Goal: Task Accomplishment & Management: Use online tool/utility

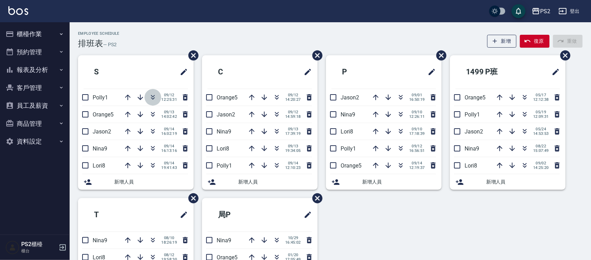
click at [153, 96] on icon "button" at bounding box center [153, 96] width 4 height 2
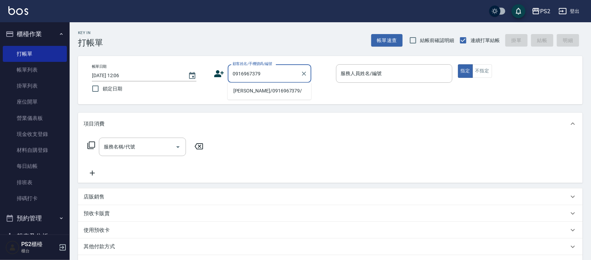
type input "[PERSON_NAME]/0916967379/"
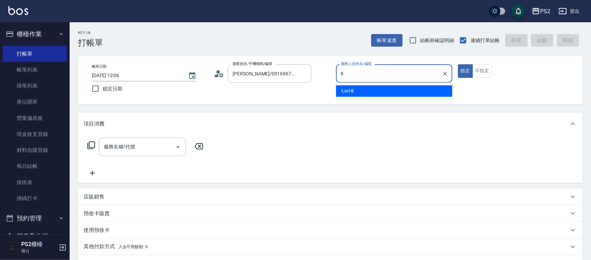
type input "Lori-8"
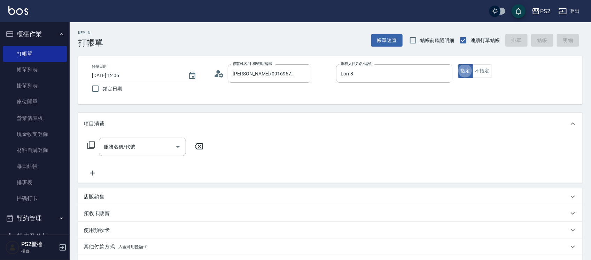
type button "true"
type input "1"
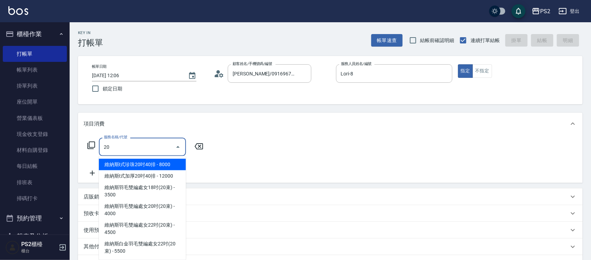
type input "2"
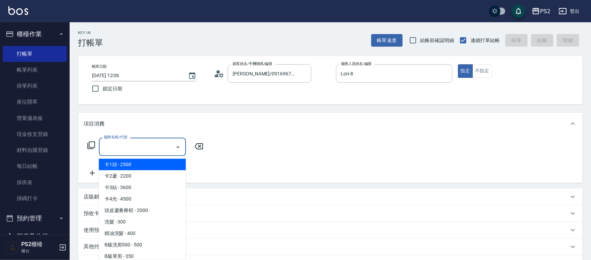
click at [89, 149] on icon at bounding box center [91, 146] width 8 height 8
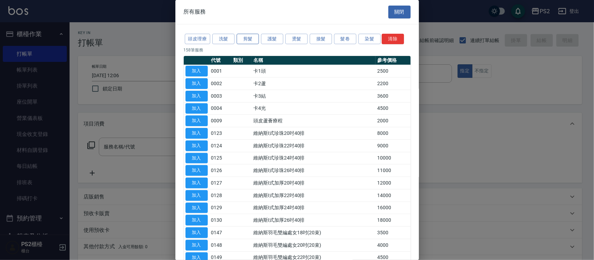
click at [246, 39] on button "剪髮" at bounding box center [248, 39] width 22 height 11
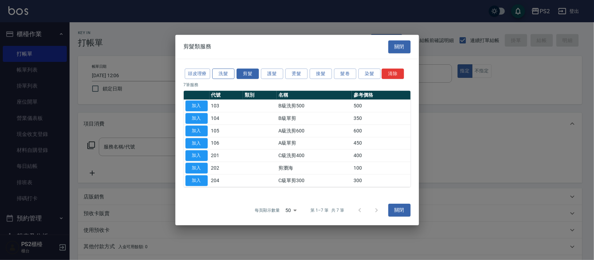
click at [218, 38] on div "剪髮類服務" at bounding box center [197, 47] width 45 height 18
click at [219, 79] on button "洗髮" at bounding box center [223, 74] width 22 height 11
click at [217, 82] on p "7 筆服務" at bounding box center [297, 85] width 227 height 6
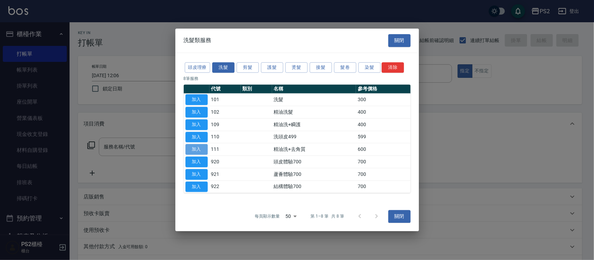
click at [192, 151] on button "加入" at bounding box center [196, 149] width 22 height 11
type input "精油洗+去角質(111)"
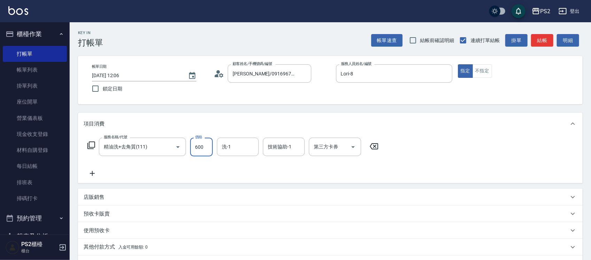
click at [208, 150] on input "600" at bounding box center [201, 147] width 23 height 19
type input "700"
click at [204, 176] on div "服務名稱/代號 精油洗+去角質(111) 服務名稱/代號 價格 700 價格 洗-1 洗-1 技術協助-1 技術協助-1 第三方卡券 第三方卡券" at bounding box center [233, 158] width 299 height 40
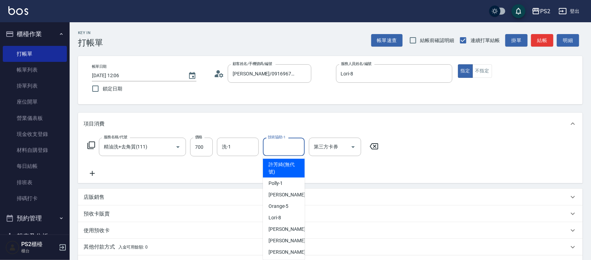
click at [288, 145] on input "技術協助-1" at bounding box center [283, 147] width 35 height 12
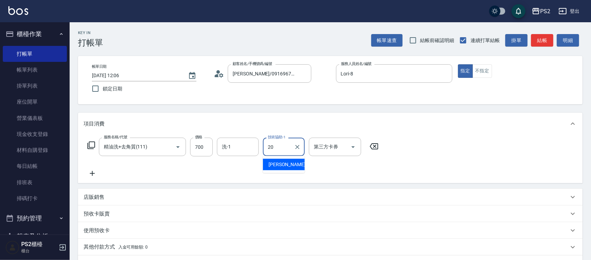
type input "冠霖-20"
click at [402, 126] on div "項目消費" at bounding box center [326, 123] width 485 height 7
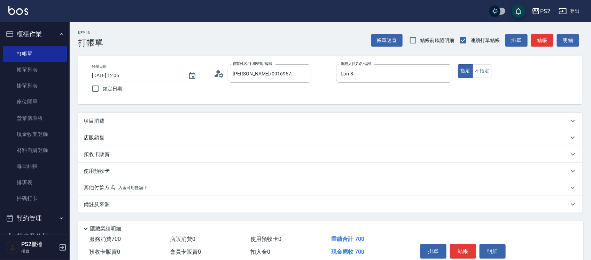
click at [390, 111] on div "Key In 打帳單 帳單速查 結帳前確認明細 連續打單結帳 掛單 結帳 明細 帳單日期 2025/09/15 12:06 鎖定日期 顧客姓名/手機號碼/編號…" at bounding box center [330, 155] width 521 height 266
click at [389, 111] on div "Key In 打帳單 帳單速查 結帳前確認明細 連續打單結帳 掛單 結帳 明細 帳單日期 2025/09/15 12:06 鎖定日期 顧客姓名/手機號碼/編號…" at bounding box center [330, 155] width 521 height 266
click at [391, 118] on div "項目消費" at bounding box center [326, 121] width 485 height 7
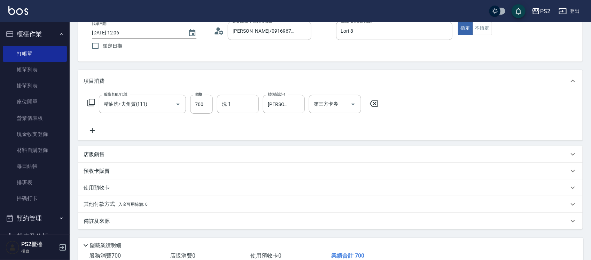
scroll to position [90, 0]
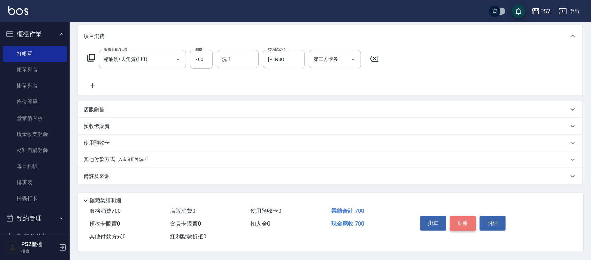
click at [465, 216] on button "結帳" at bounding box center [463, 223] width 26 height 15
type input "2025/09/15 13:34"
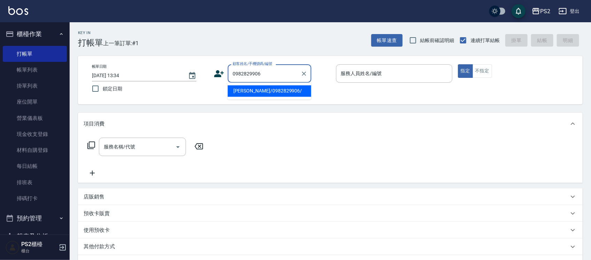
type input "康勝傑/0982829906/"
type input "Lori-8"
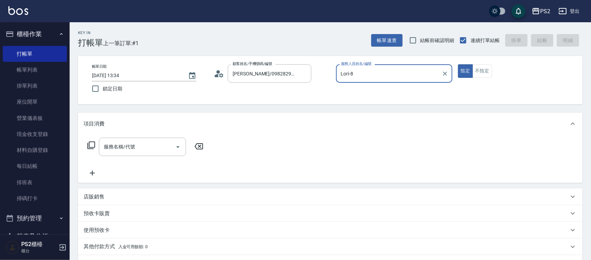
click at [458, 64] on button "指定" at bounding box center [465, 71] width 15 height 14
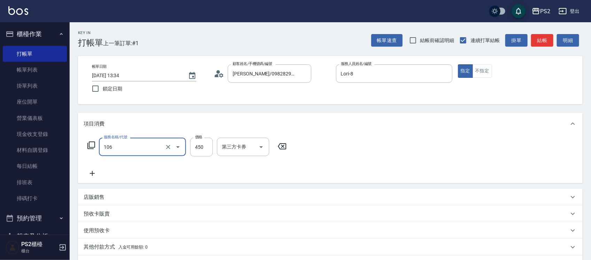
type input "A級單剪(106)"
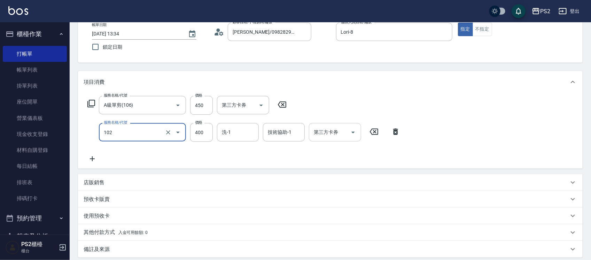
scroll to position [117, 0]
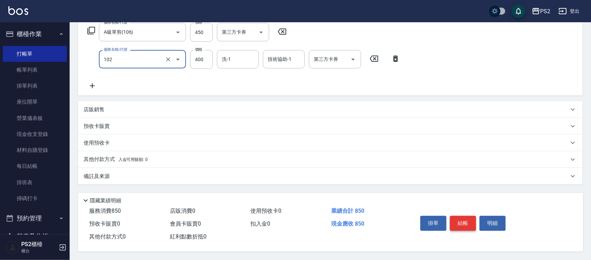
type input "精油洗髮(102)"
click at [469, 218] on button "結帳" at bounding box center [463, 223] width 26 height 15
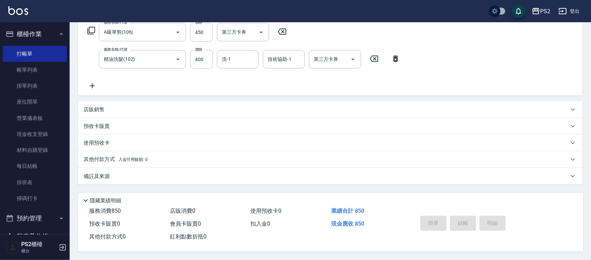
type input "2025/09/15 13:35"
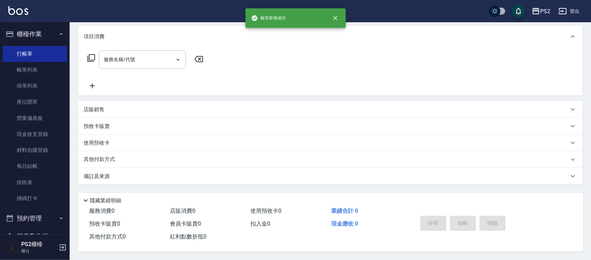
scroll to position [0, 0]
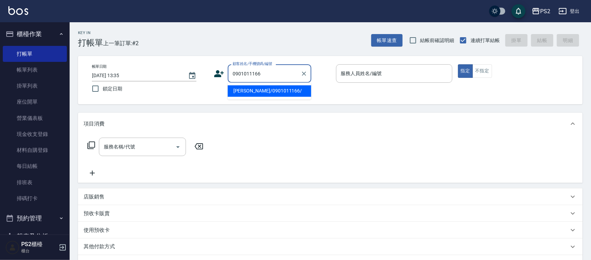
type input "王俊欽/0901011166/"
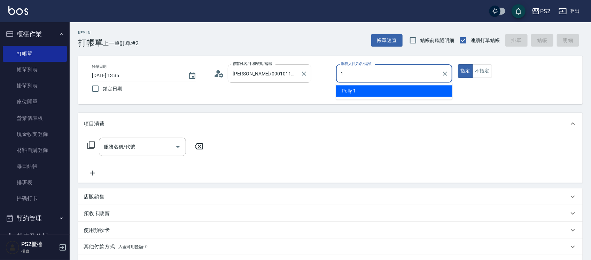
type input "Polly-1"
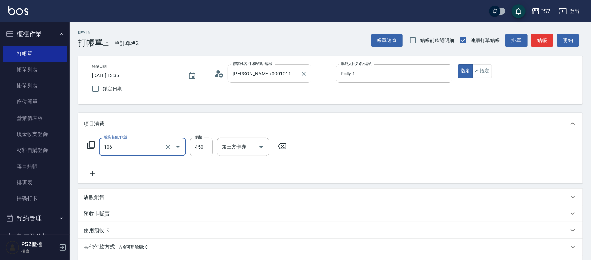
type input "A級單剪(106)"
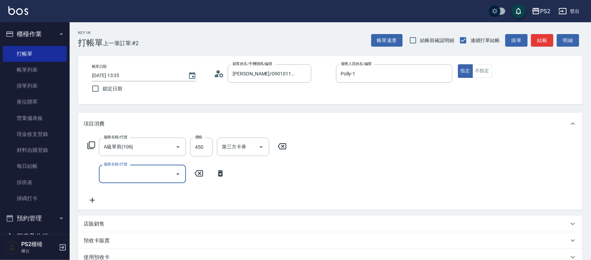
click at [222, 179] on div "服務名稱/代號 服務名稱/代號" at bounding box center [156, 174] width 145 height 18
click at [221, 176] on icon at bounding box center [220, 174] width 5 height 6
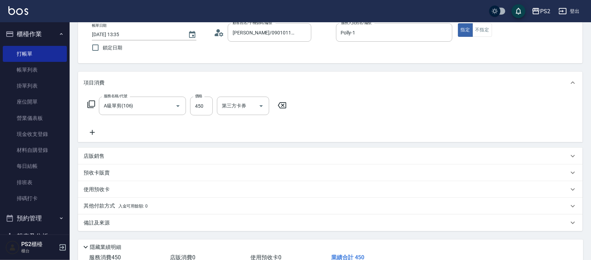
scroll to position [90, 0]
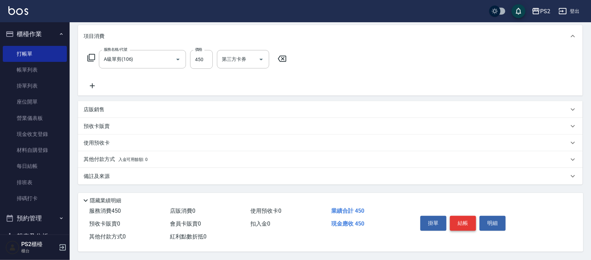
click at [464, 216] on button "結帳" at bounding box center [463, 223] width 26 height 15
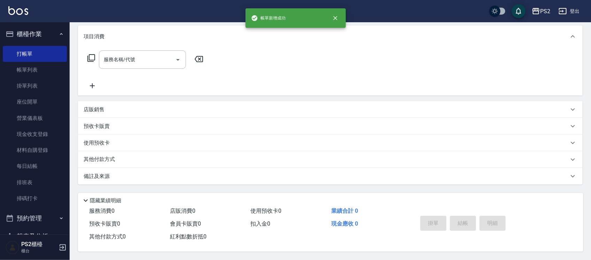
scroll to position [0, 0]
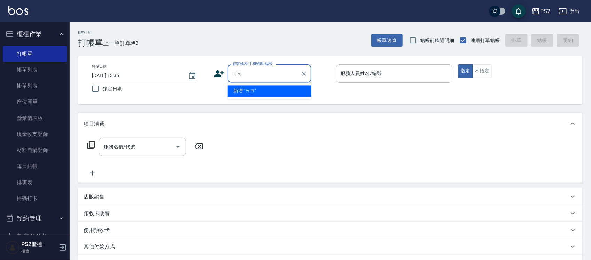
type input "賴"
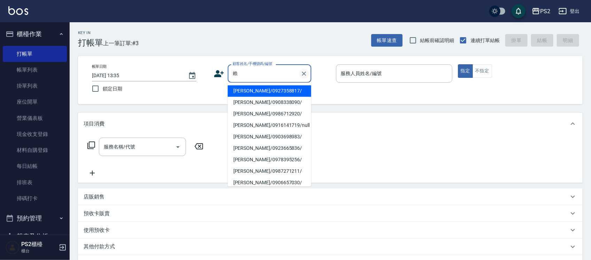
click at [304, 70] on icon "Clear" at bounding box center [303, 73] width 7 height 7
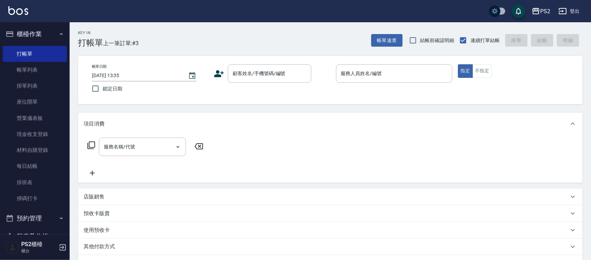
click at [267, 57] on div "帳單日期 2025/09/15 13:35 鎖定日期 顧客姓名/手機號碼/編號 顧客姓名/手機號碼/編號 服務人員姓名/編號 服務人員姓名/編號 指定 不指定" at bounding box center [330, 80] width 504 height 48
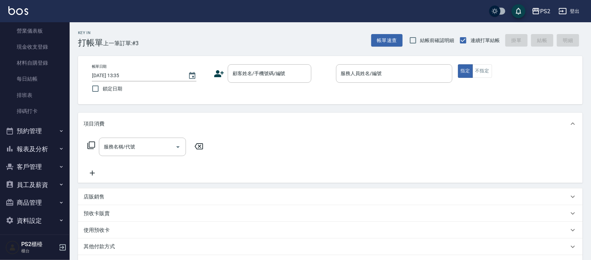
scroll to position [90, 0]
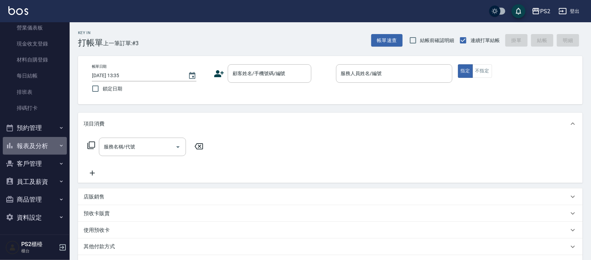
click at [40, 141] on button "報表及分析" at bounding box center [35, 146] width 64 height 18
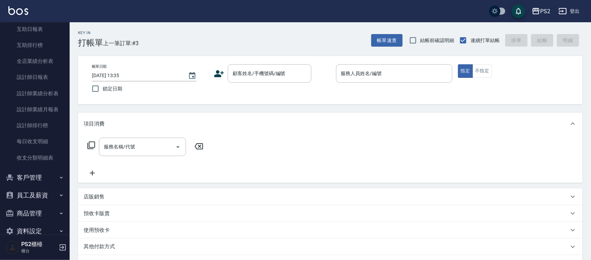
scroll to position [264, 0]
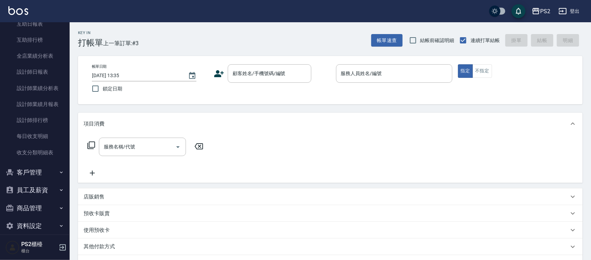
click at [41, 168] on button "客戶管理" at bounding box center [35, 173] width 64 height 18
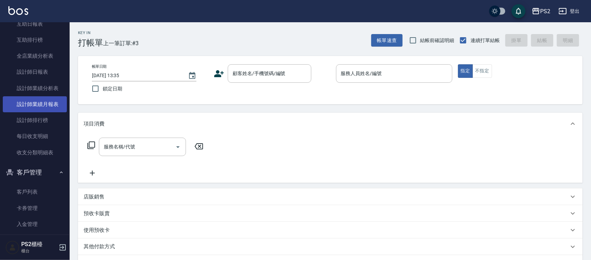
scroll to position [177, 0]
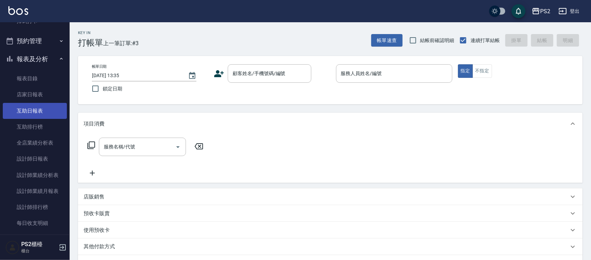
click at [37, 113] on link "互助日報表" at bounding box center [35, 111] width 64 height 16
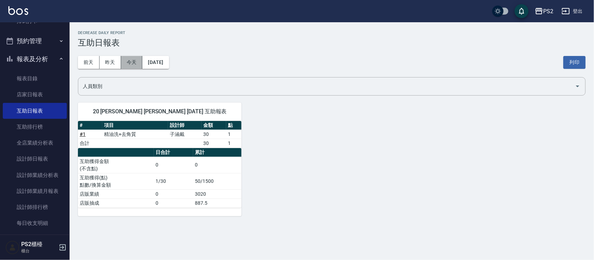
click at [137, 58] on button "今天" at bounding box center [132, 62] width 22 height 13
click at [157, 59] on button "2025/09/15" at bounding box center [155, 62] width 26 height 13
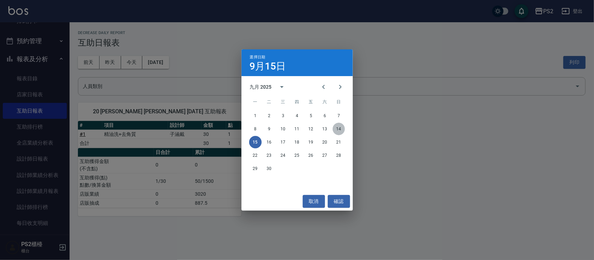
click at [335, 133] on button "14" at bounding box center [339, 129] width 13 height 13
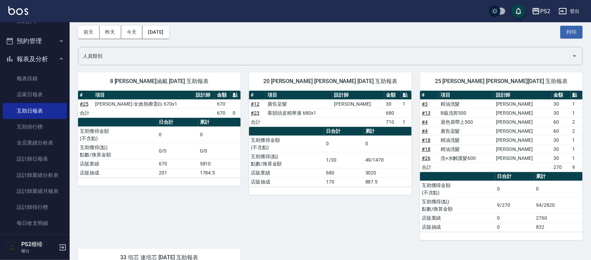
scroll to position [43, 0]
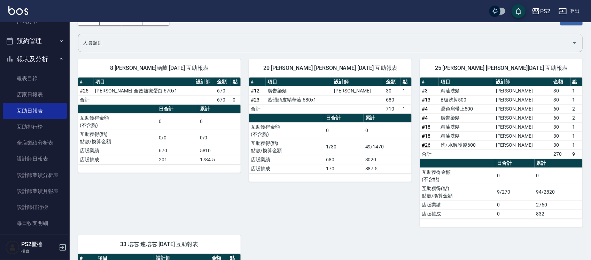
click at [547, 192] on td "94/2820" at bounding box center [558, 192] width 48 height 16
click at [466, 190] on td "互助獲得(點) 點數/換算金額" at bounding box center [457, 192] width 75 height 16
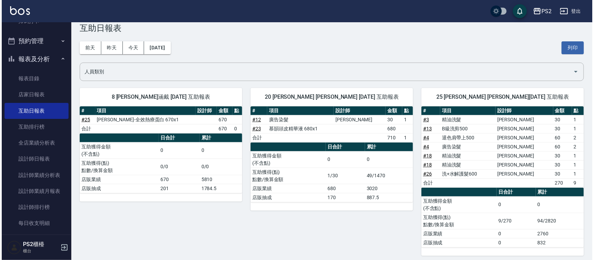
scroll to position [0, 0]
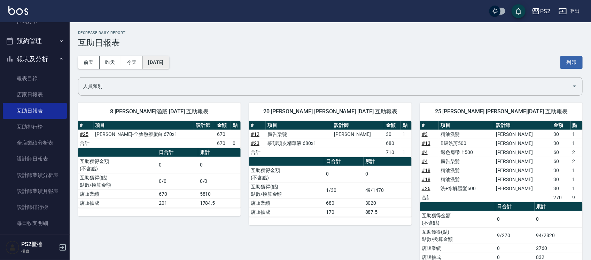
click at [164, 60] on button "2025/09/14" at bounding box center [155, 62] width 26 height 13
click at [164, 54] on div "前天 昨天 今天 2025/09/14 列印" at bounding box center [330, 63] width 504 height 30
click at [167, 60] on button "2025/09/14" at bounding box center [155, 62] width 26 height 13
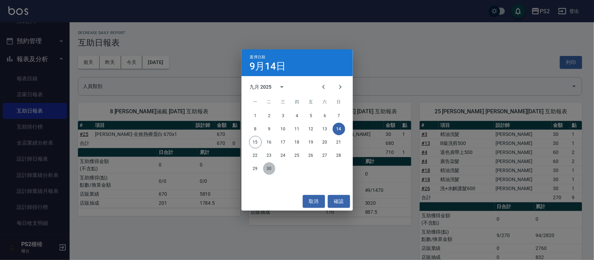
click at [269, 163] on button "30" at bounding box center [269, 169] width 13 height 13
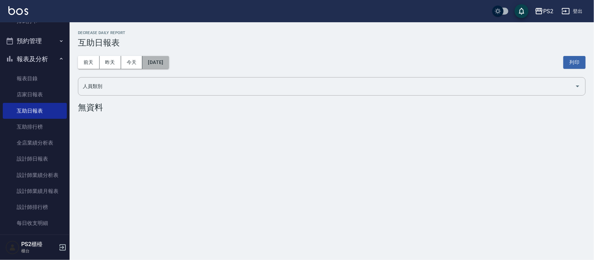
click at [163, 60] on button "2025/09/30" at bounding box center [155, 62] width 26 height 13
click at [130, 61] on button "今天" at bounding box center [132, 62] width 22 height 13
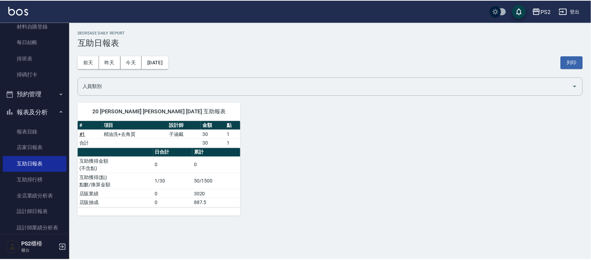
scroll to position [3, 0]
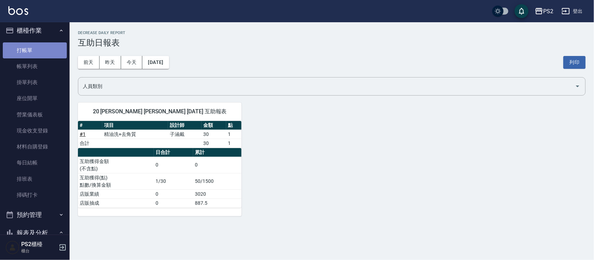
click at [36, 53] on link "打帳單" at bounding box center [35, 50] width 64 height 16
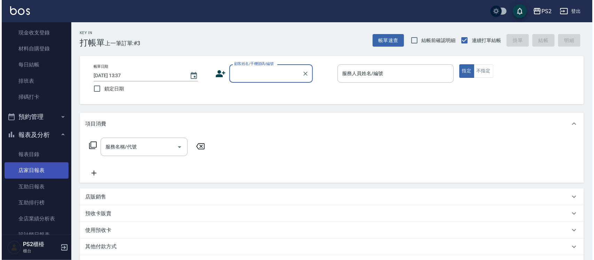
scroll to position [134, 0]
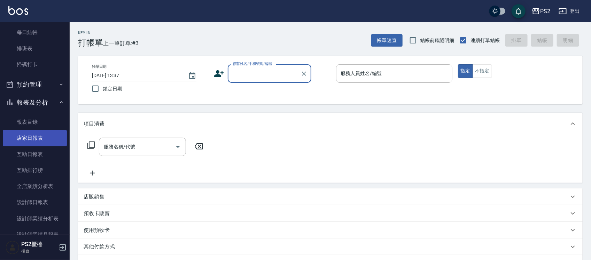
click at [49, 143] on link "店家日報表" at bounding box center [35, 138] width 64 height 16
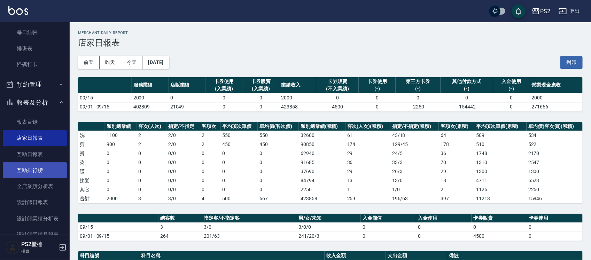
click at [46, 171] on link "互助排行榜" at bounding box center [35, 171] width 64 height 16
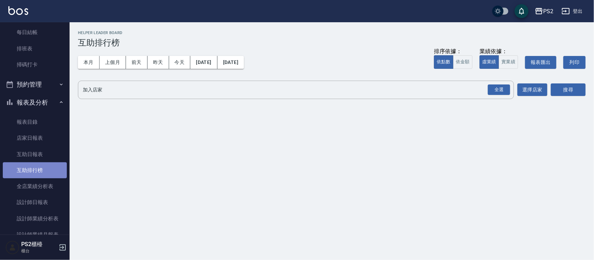
click at [47, 164] on link "互助排行榜" at bounding box center [35, 171] width 64 height 16
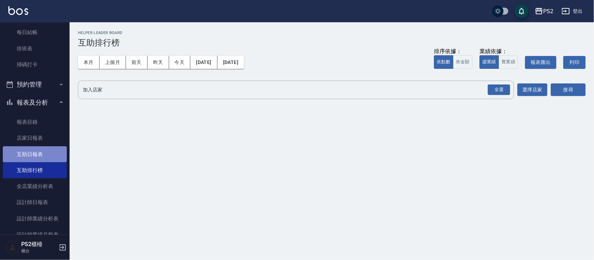
click at [46, 160] on link "互助日報表" at bounding box center [35, 155] width 64 height 16
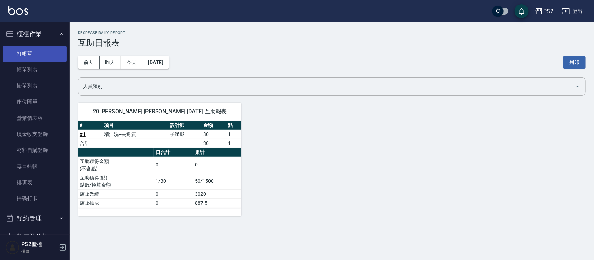
click at [32, 56] on link "打帳單" at bounding box center [35, 54] width 64 height 16
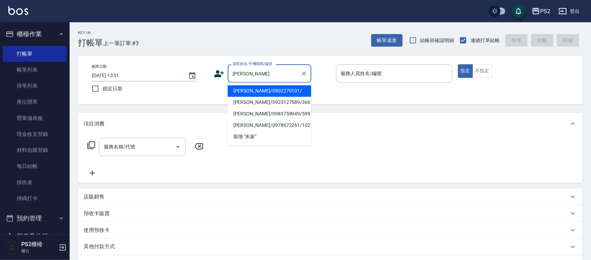
click at [260, 91] on li "朱家韋/0902270101/" at bounding box center [270, 91] width 84 height 11
type input "朱家韋/0902270101/"
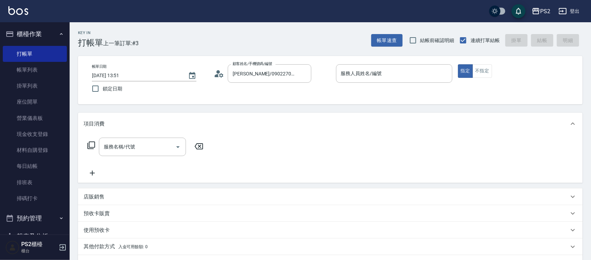
click at [215, 71] on icon at bounding box center [219, 74] width 10 height 10
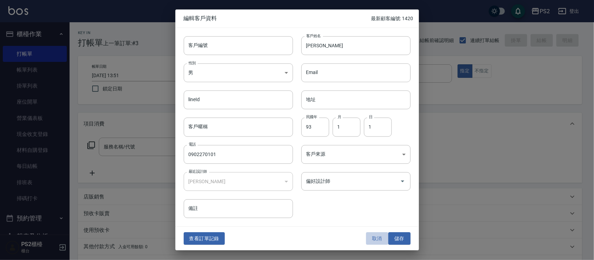
click at [376, 238] on button "取消" at bounding box center [377, 238] width 22 height 13
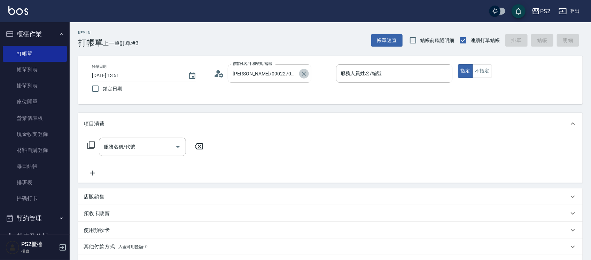
click at [303, 74] on icon "Clear" at bounding box center [303, 73] width 7 height 7
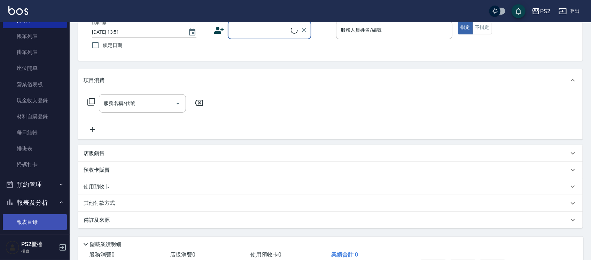
scroll to position [87, 0]
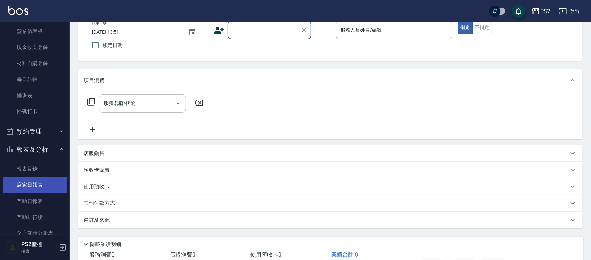
click at [34, 180] on link "店家日報表" at bounding box center [35, 185] width 64 height 16
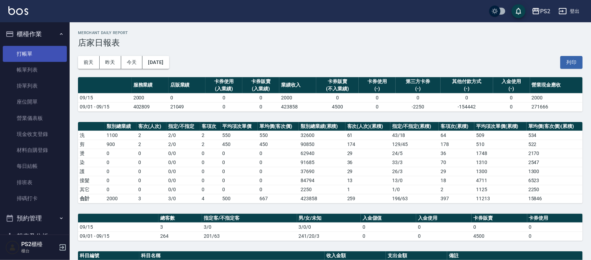
click at [46, 49] on link "打帳單" at bounding box center [35, 54] width 64 height 16
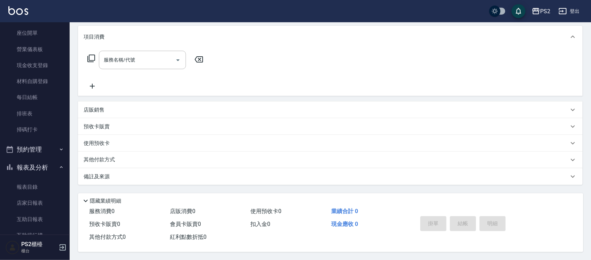
scroll to position [130, 0]
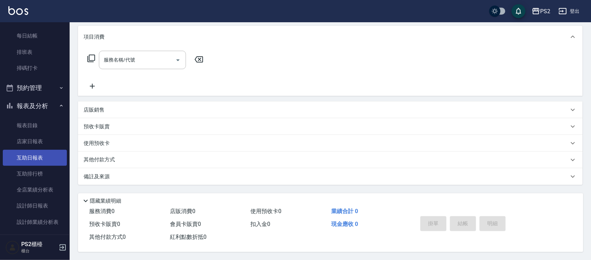
click at [37, 164] on link "互助日報表" at bounding box center [35, 158] width 64 height 16
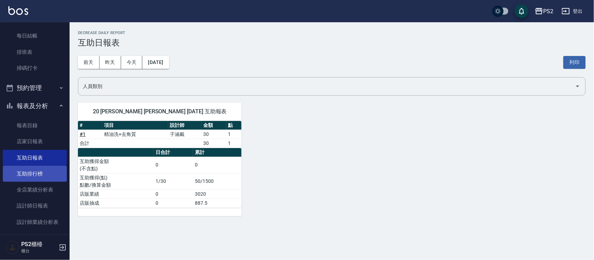
click at [37, 173] on link "互助排行榜" at bounding box center [35, 174] width 64 height 16
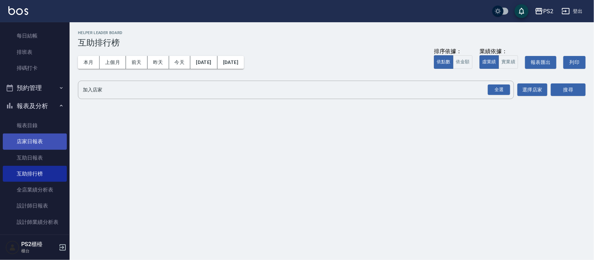
click at [40, 134] on link "店家日報表" at bounding box center [35, 142] width 64 height 16
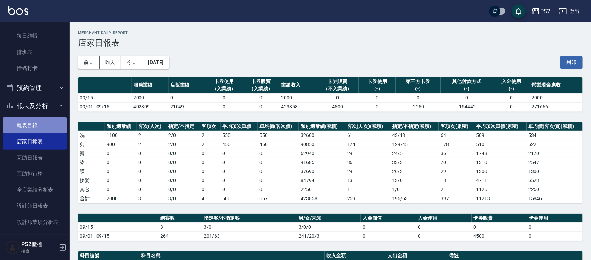
click at [40, 129] on link "報表目錄" at bounding box center [35, 126] width 64 height 16
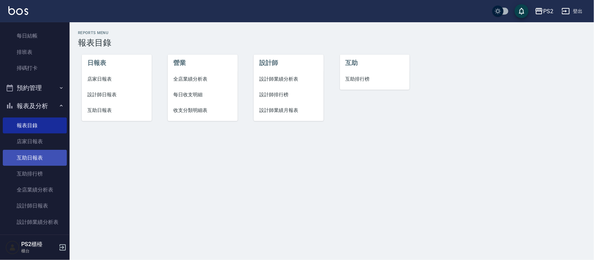
click at [43, 157] on link "互助日報表" at bounding box center [35, 158] width 64 height 16
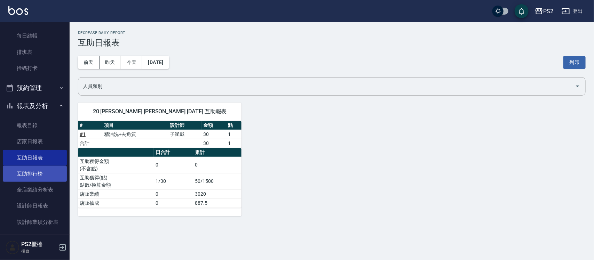
click at [53, 172] on link "互助排行榜" at bounding box center [35, 174] width 64 height 16
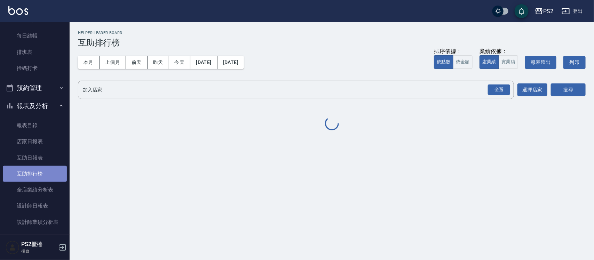
click at [53, 172] on link "互助排行榜" at bounding box center [35, 174] width 64 height 16
click at [42, 180] on link "互助排行榜" at bounding box center [35, 174] width 64 height 16
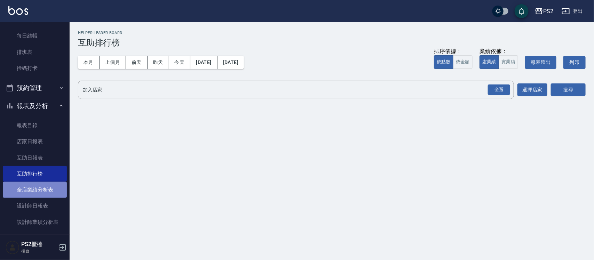
click at [41, 185] on link "全店業績分析表" at bounding box center [35, 190] width 64 height 16
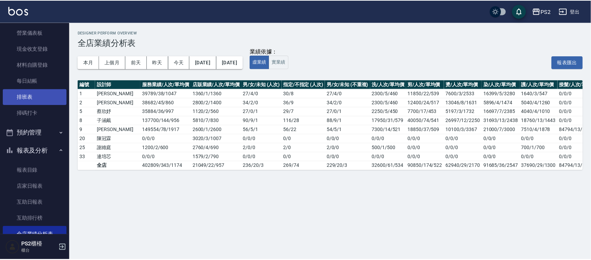
scroll to position [43, 0]
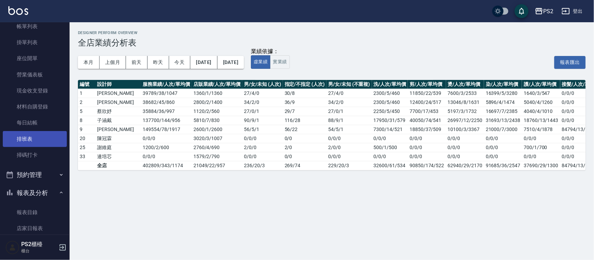
click at [44, 137] on link "排班表" at bounding box center [35, 139] width 64 height 16
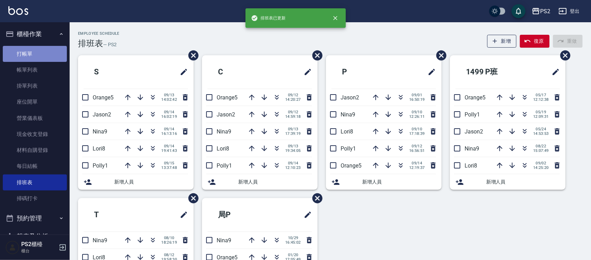
click at [39, 54] on link "打帳單" at bounding box center [35, 54] width 64 height 16
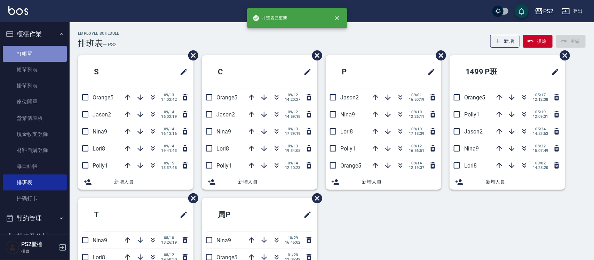
click at [39, 54] on link "打帳單" at bounding box center [35, 54] width 64 height 16
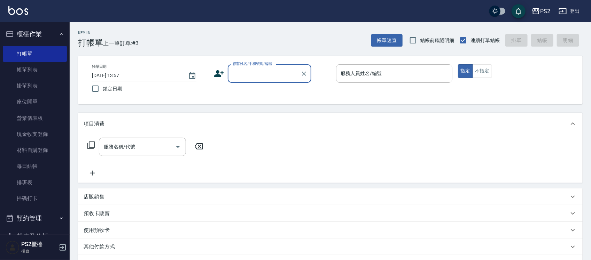
click at [157, 197] on div "店販銷售" at bounding box center [326, 196] width 485 height 7
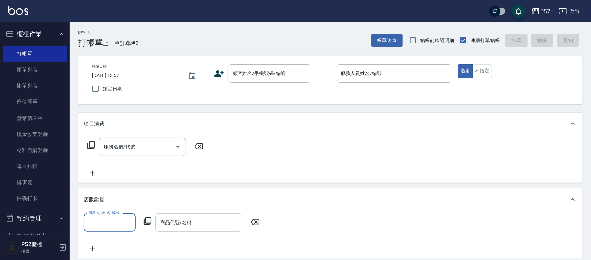
click at [175, 220] on input "商品代號/名稱" at bounding box center [198, 223] width 81 height 12
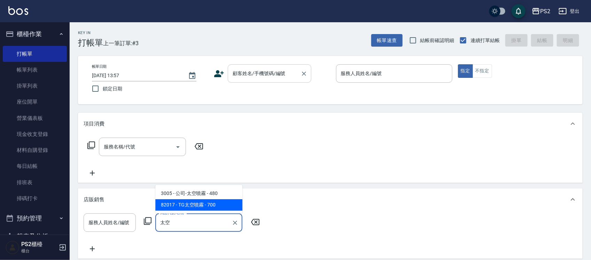
type input "太空"
click at [276, 76] on input "顧客姓名/手機號碼/編號" at bounding box center [264, 74] width 67 height 12
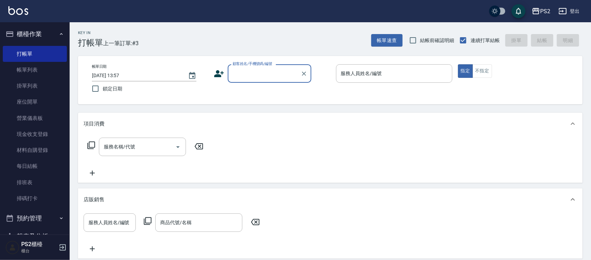
click at [276, 76] on input "顧客姓名/手機號碼/編號" at bounding box center [264, 74] width 67 height 12
click at [238, 71] on input "09+05306583" at bounding box center [264, 74] width 67 height 12
click at [239, 72] on input "09+05306583" at bounding box center [264, 74] width 67 height 12
click at [239, 74] on input "09+05306583" at bounding box center [264, 74] width 67 height 12
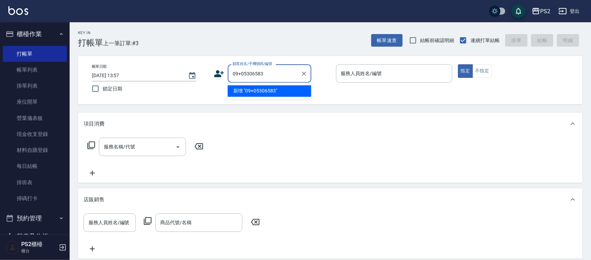
click at [239, 74] on input "09+05306583" at bounding box center [264, 74] width 67 height 12
type input "09+05306583"
click at [204, 42] on div "Key In 打帳單 上一筆訂單:#3 帳單速查 結帳前確認明細 連續打單結帳 掛單 結帳 明細" at bounding box center [326, 34] width 513 height 25
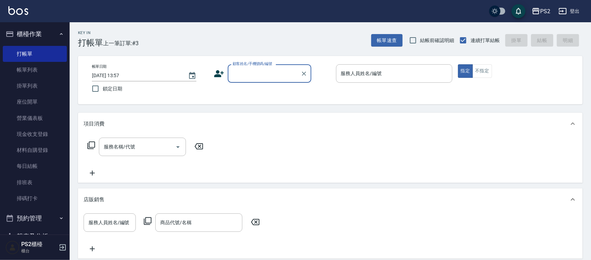
click at [239, 72] on input "顧客姓名/手機號碼/編號" at bounding box center [264, 74] width 67 height 12
type input "鐘涵霈/0905306583/"
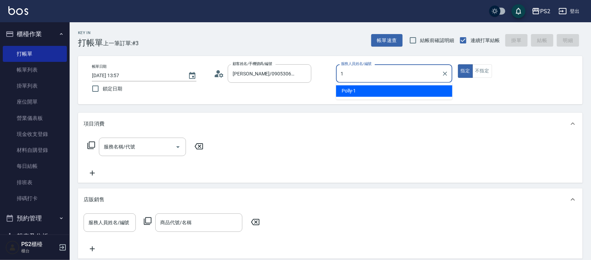
type input "Polly-1"
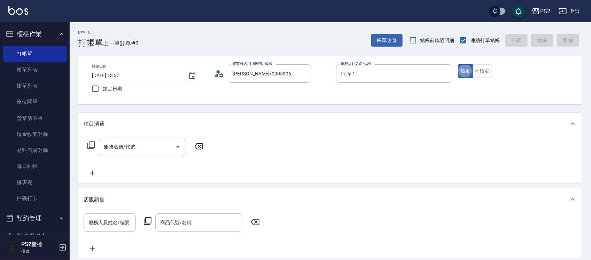
type button "true"
click at [483, 68] on button "不指定" at bounding box center [481, 71] width 19 height 14
click at [129, 141] on input "服務名稱/代號" at bounding box center [137, 147] width 70 height 12
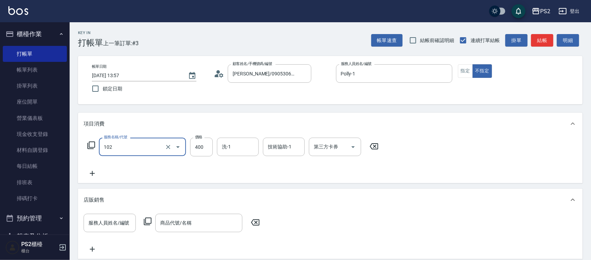
type input "精油洗髮(102)"
click at [449, 148] on div "服務名稱/代號 精油洗髮(102) 服務名稱/代號 價格 400 價格 洗-1 洗-1 技術協助-1 技術協助-1 第三方卡券 第三方卡券" at bounding box center [330, 159] width 504 height 48
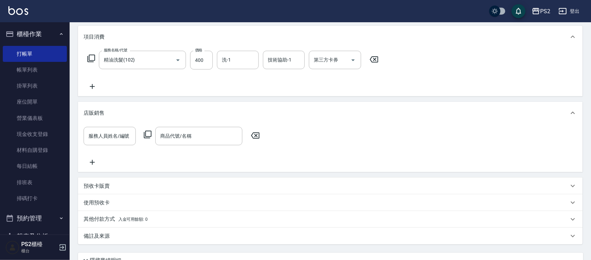
scroll to position [149, 0]
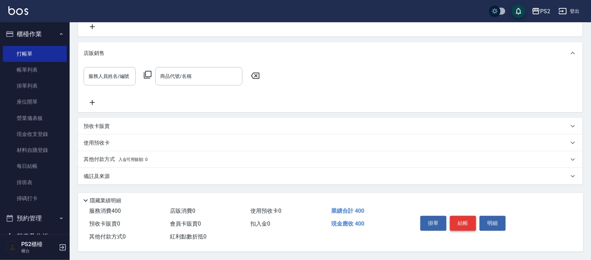
click at [465, 216] on button "結帳" at bounding box center [463, 223] width 26 height 15
type input "2025/09/15 14:31"
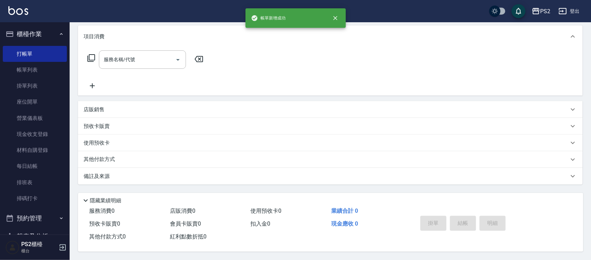
scroll to position [0, 0]
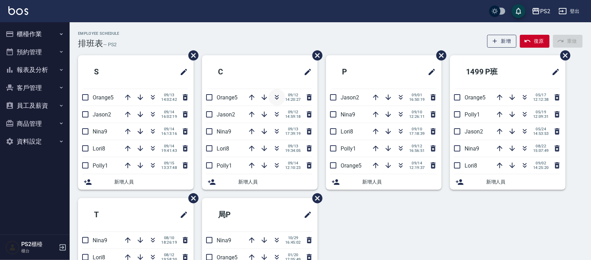
click at [278, 98] on icon "button" at bounding box center [276, 97] width 8 height 8
click at [152, 96] on icon "button" at bounding box center [153, 97] width 8 height 8
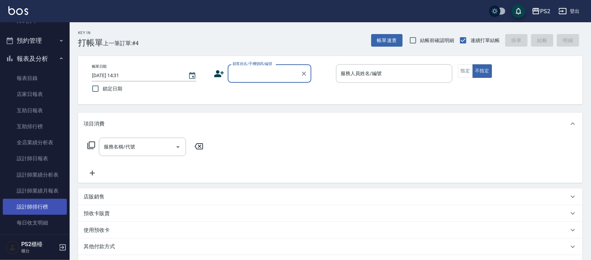
scroll to position [217, 0]
